Goal: Task Accomplishment & Management: Use online tool/utility

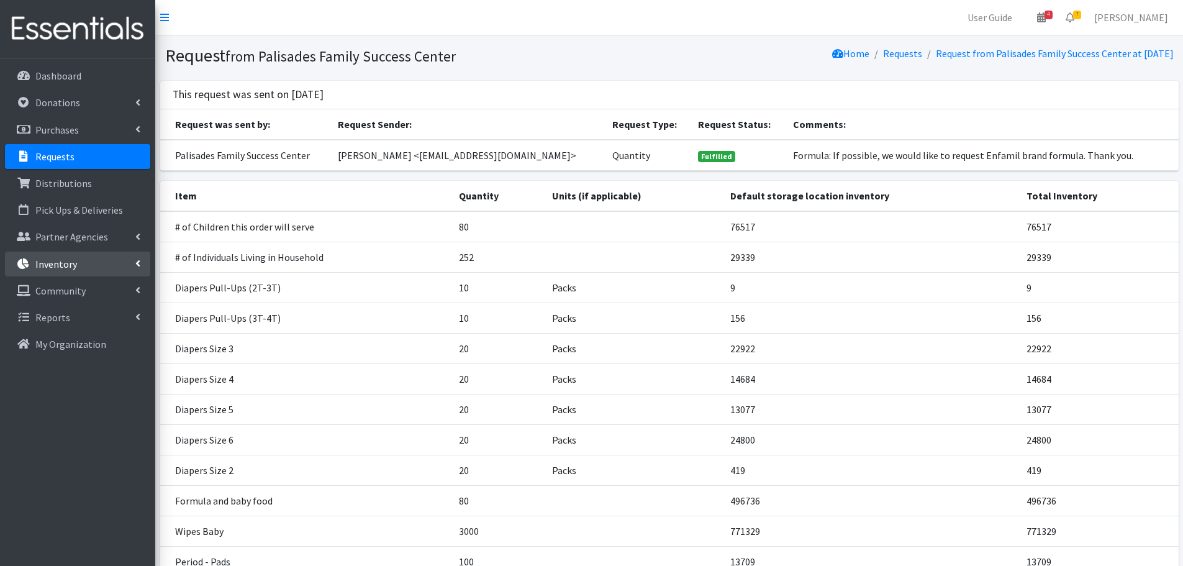
click at [62, 264] on p "Inventory" at bounding box center [56, 264] width 42 height 12
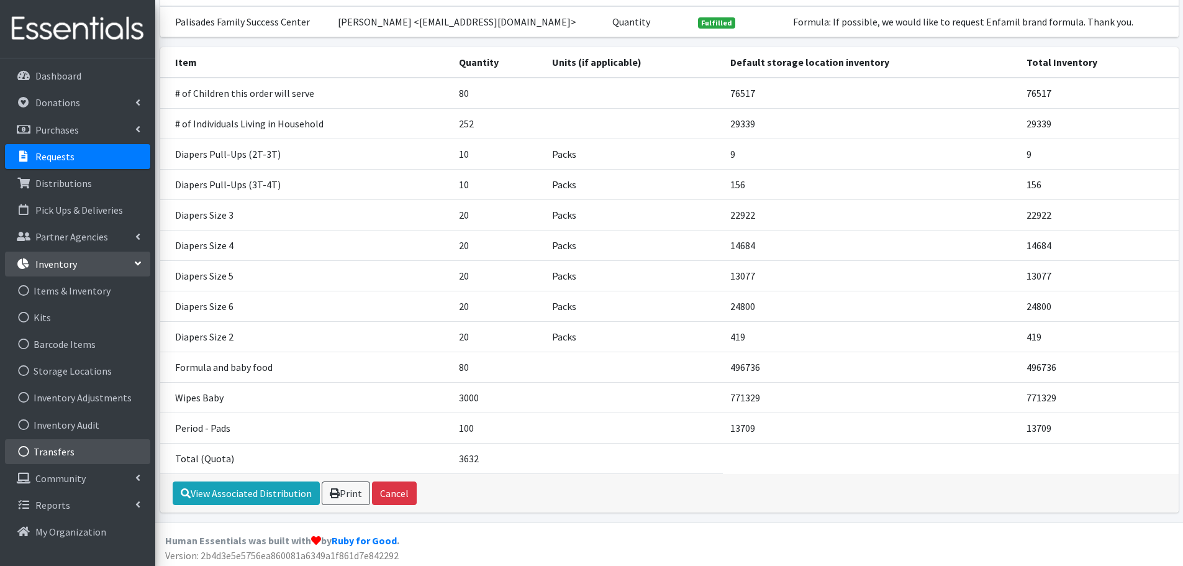
scroll to position [137, 0]
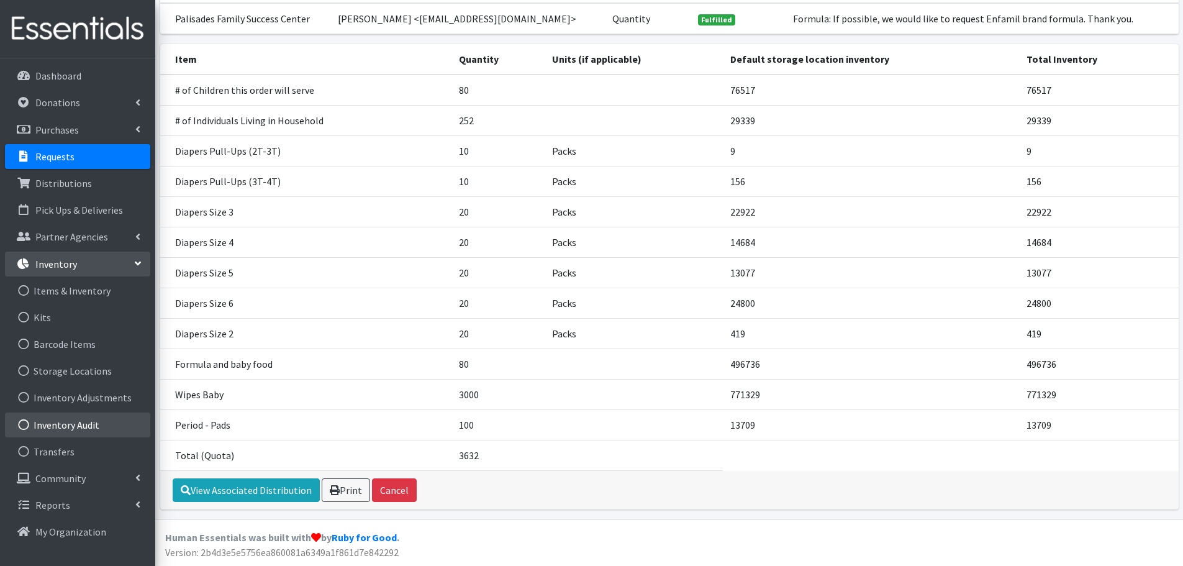
click at [70, 422] on link "Inventory Audit" at bounding box center [77, 424] width 145 height 25
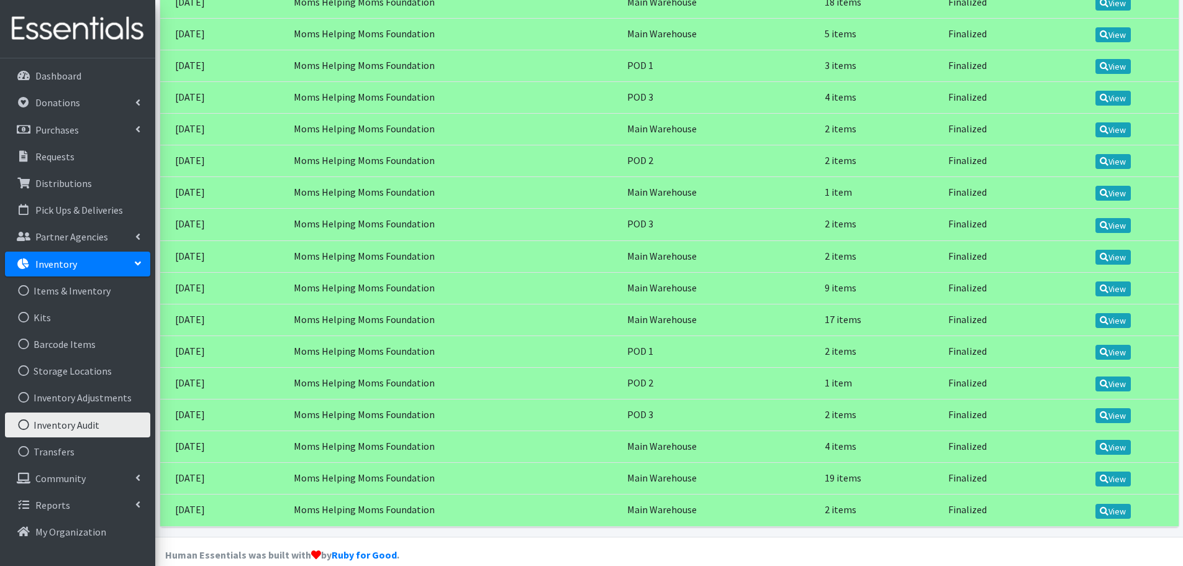
scroll to position [297, 0]
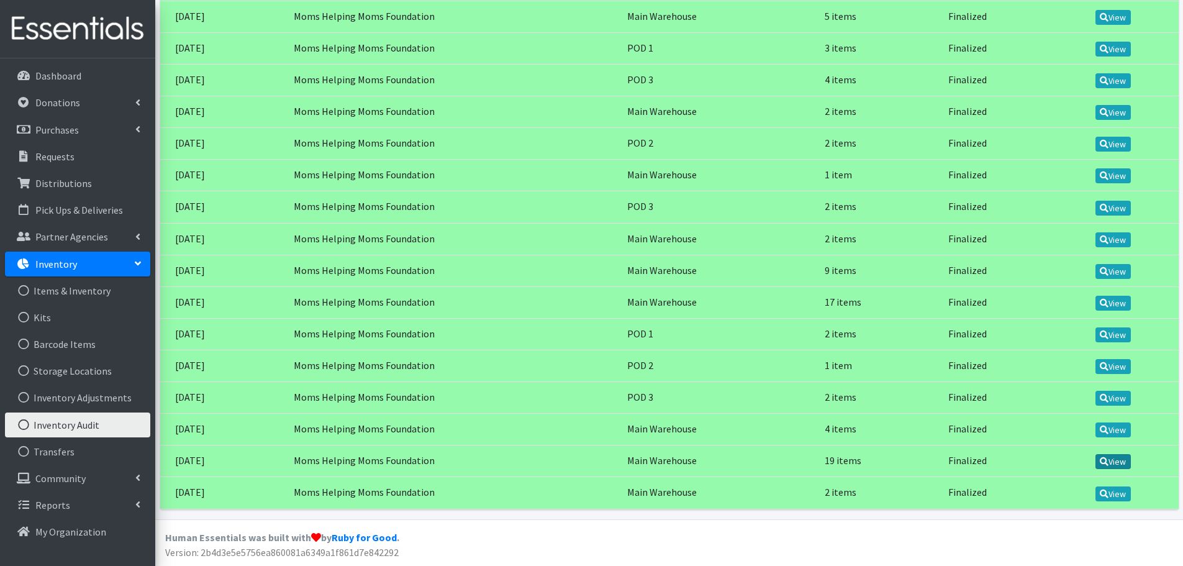
click at [1117, 459] on link "View" at bounding box center [1112, 461] width 35 height 15
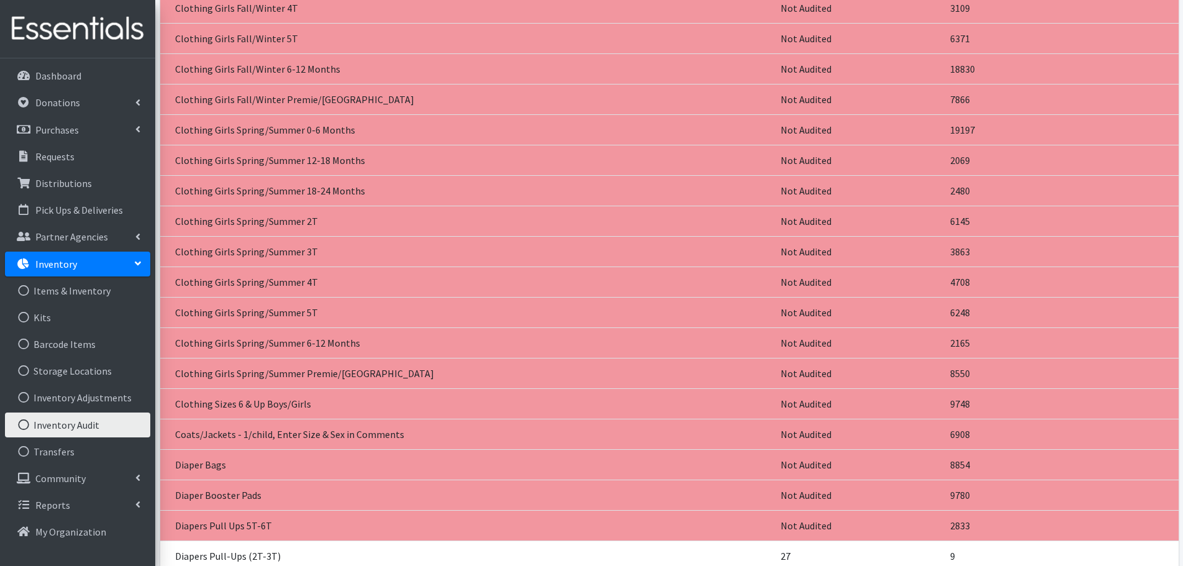
scroll to position [932, 0]
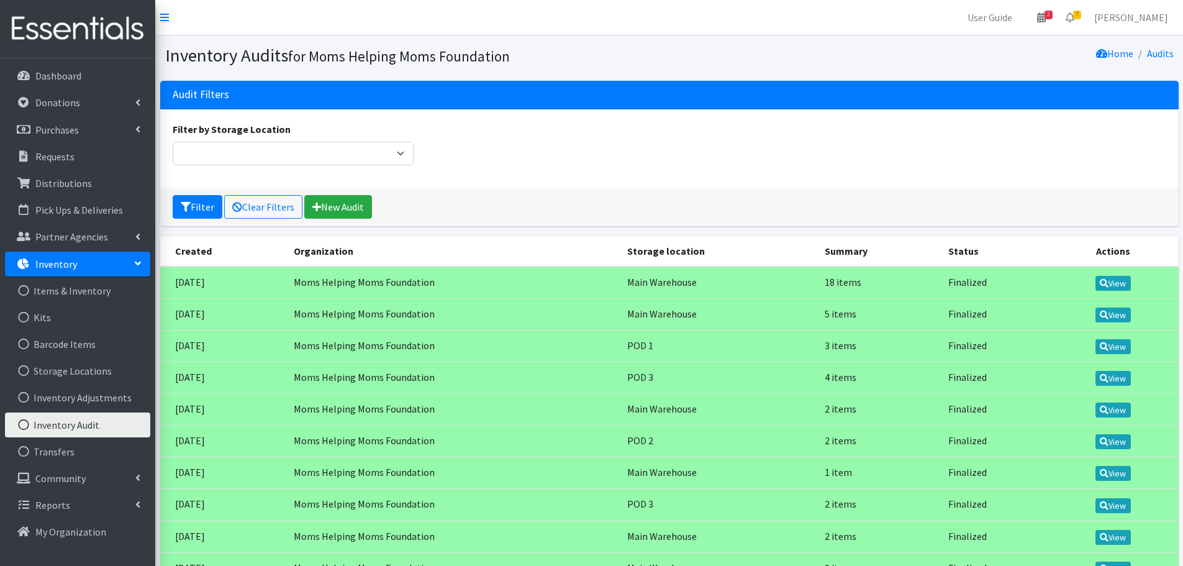
scroll to position [296, 0]
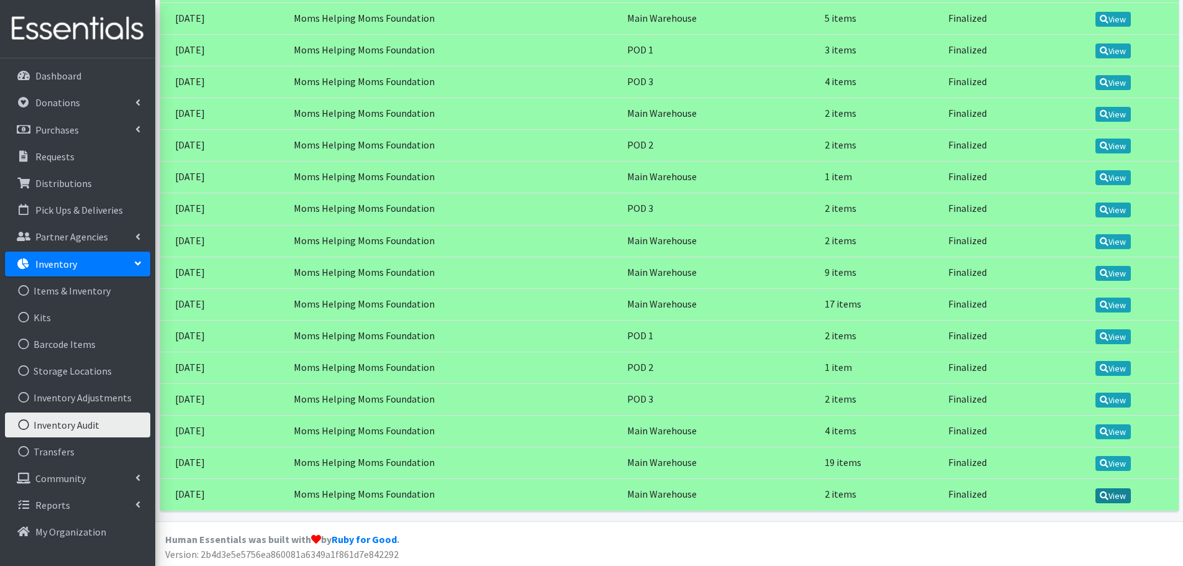
click at [1118, 497] on link "View" at bounding box center [1112, 495] width 35 height 15
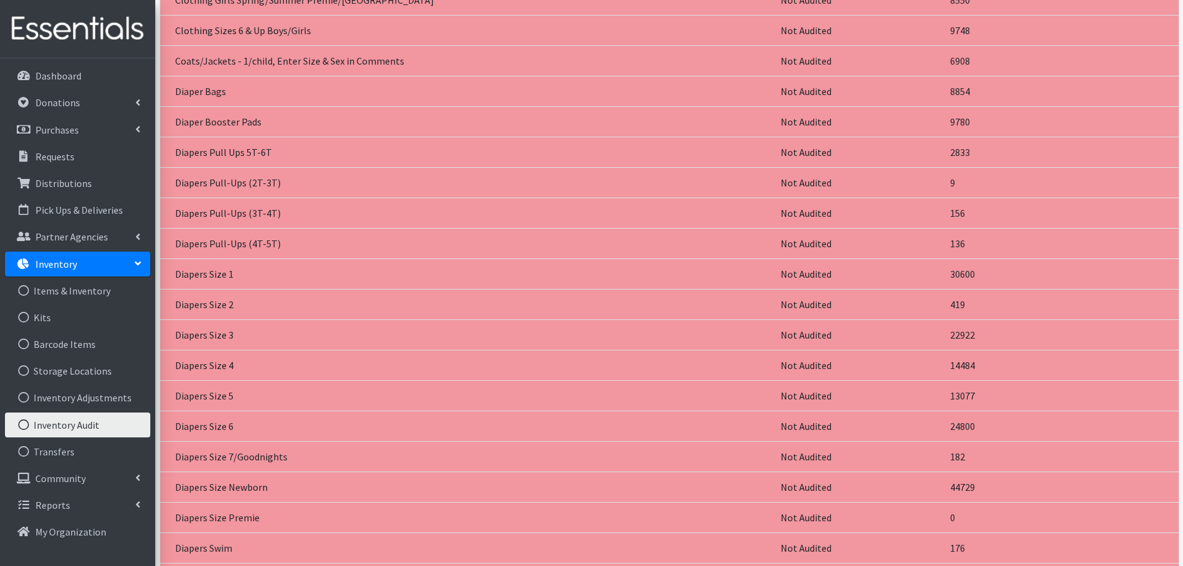
scroll to position [1739, 0]
click at [100, 393] on link "Inventory Adjustments" at bounding box center [77, 397] width 145 height 25
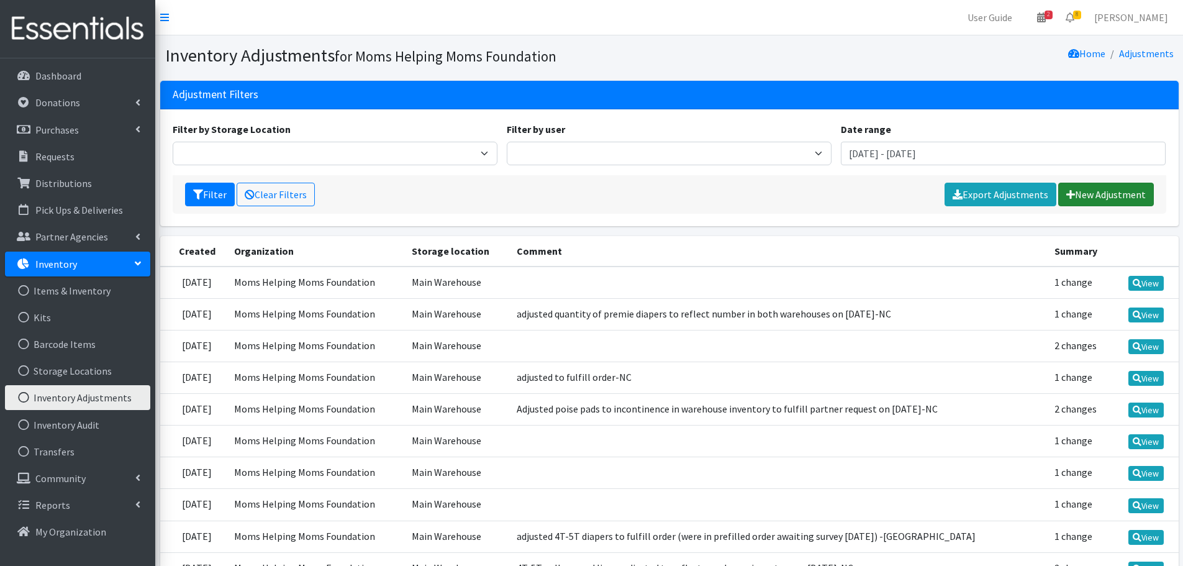
click at [1089, 196] on link "New Adjustment" at bounding box center [1106, 195] width 96 height 24
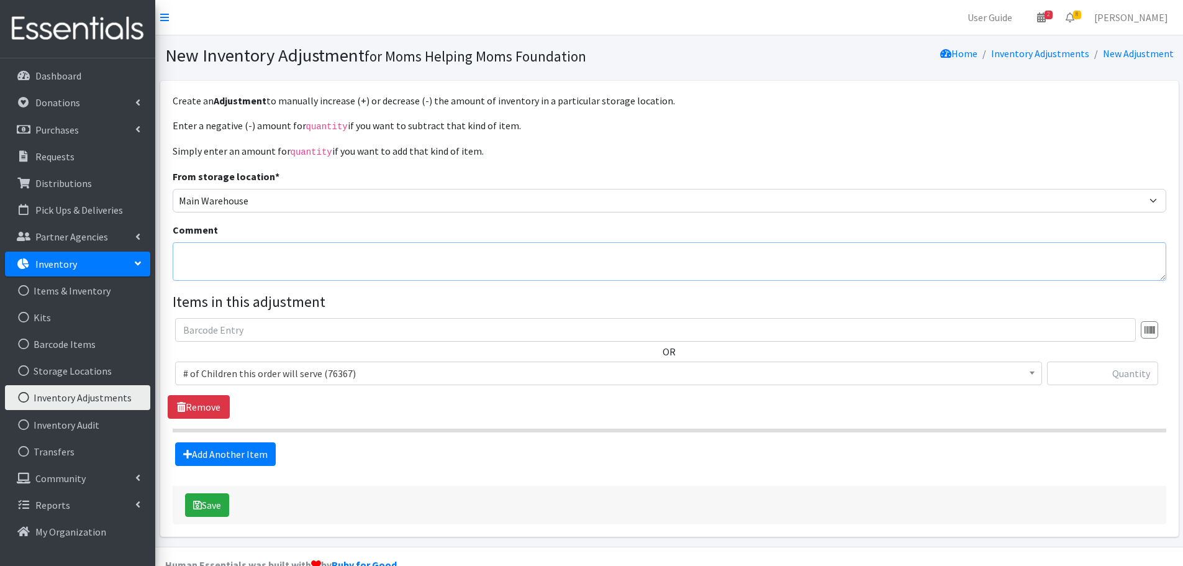
click at [331, 252] on textarea "Comment" at bounding box center [670, 261] width 994 height 39
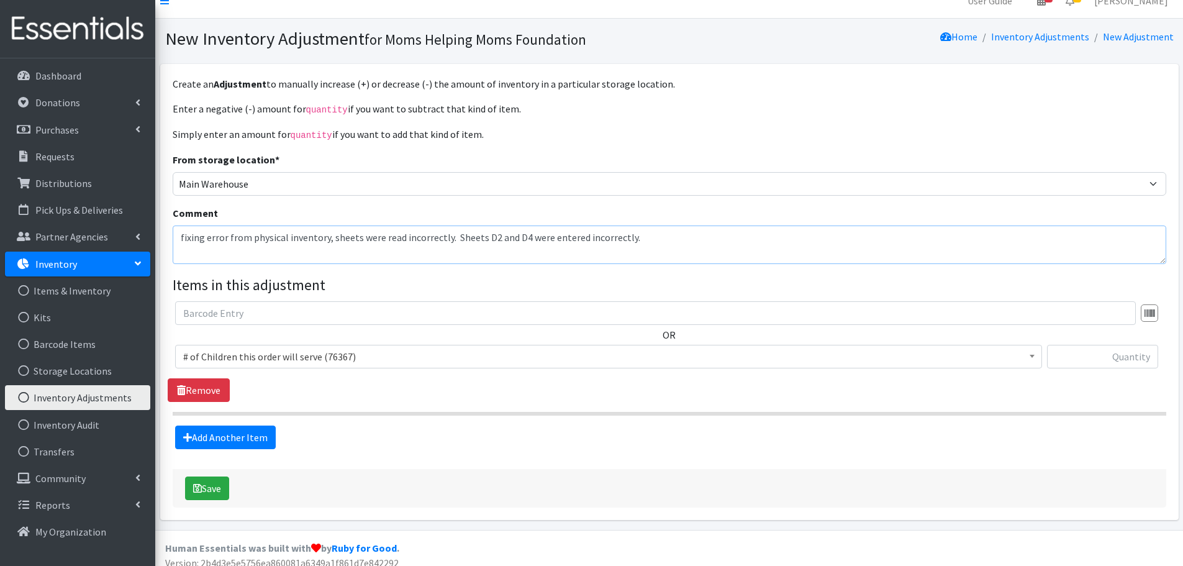
scroll to position [26, 0]
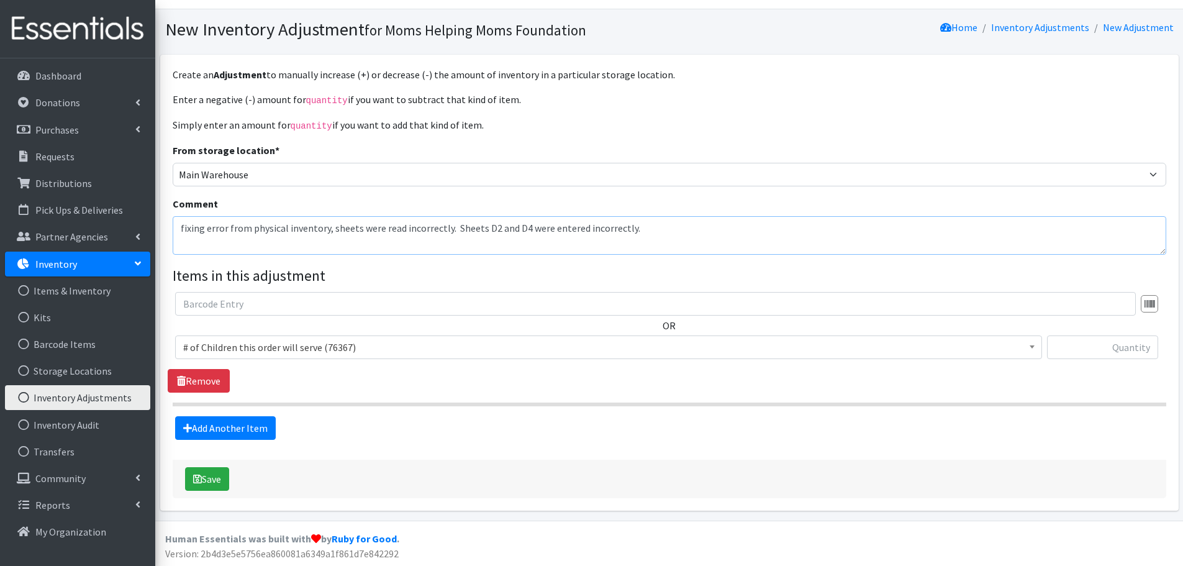
type textarea "fixing error from physical inventory, sheets were read incorrectly. Sheets D2 a…"
click at [335, 347] on span "# of Children this order will serve (76367)" at bounding box center [608, 346] width 851 height 17
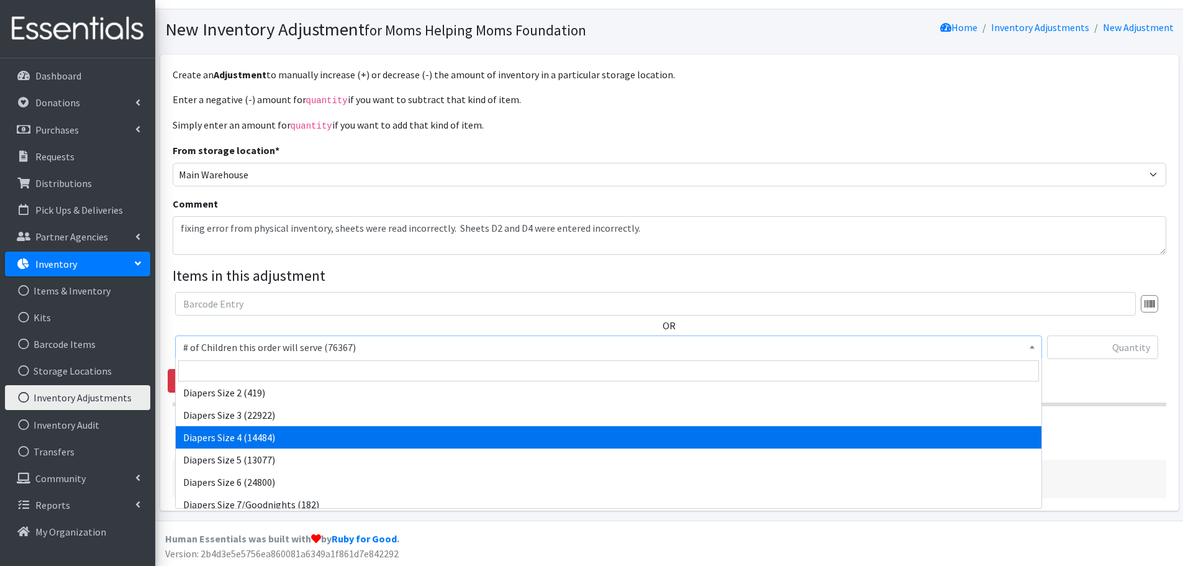
scroll to position [1304, 0]
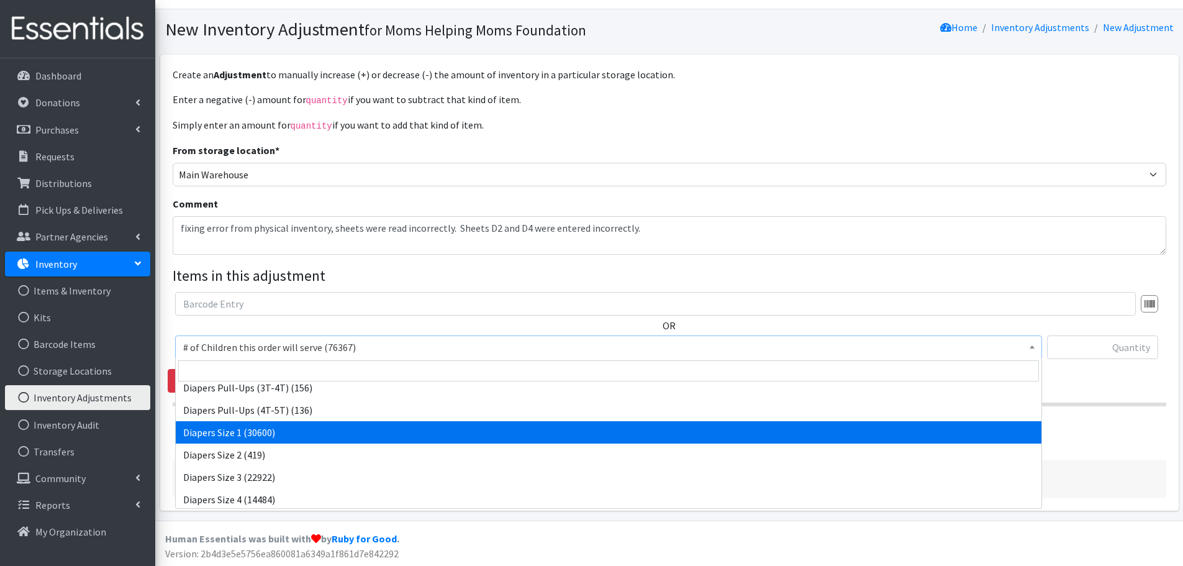
select select "1964"
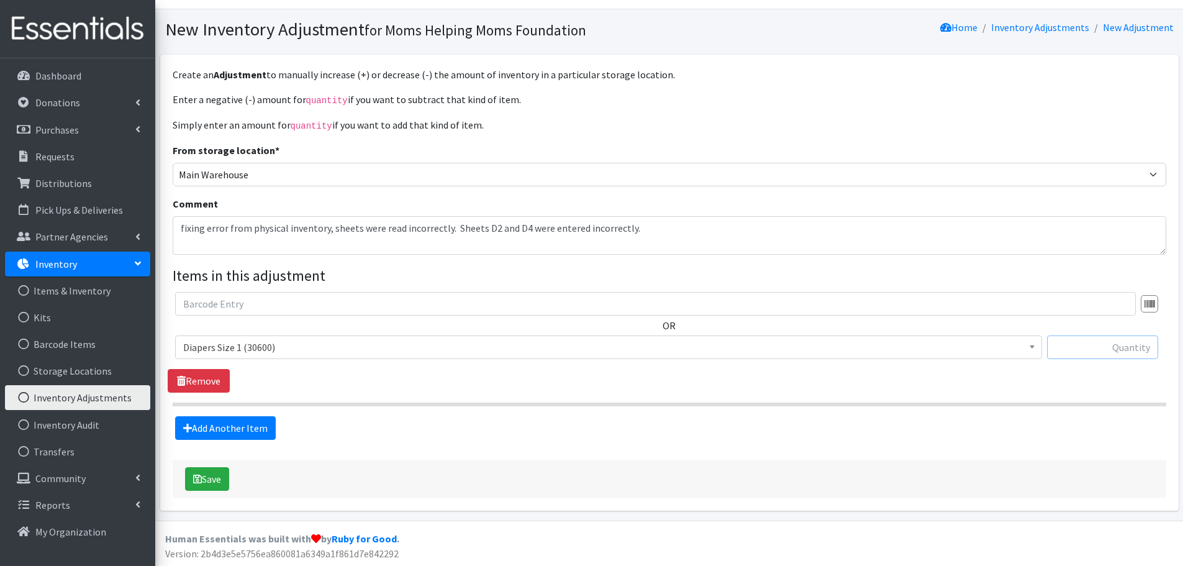
click at [1074, 345] on input "text" at bounding box center [1102, 347] width 111 height 24
type input "18688"
click at [217, 477] on button "Save" at bounding box center [207, 479] width 44 height 24
